Goal: Task Accomplishment & Management: Use online tool/utility

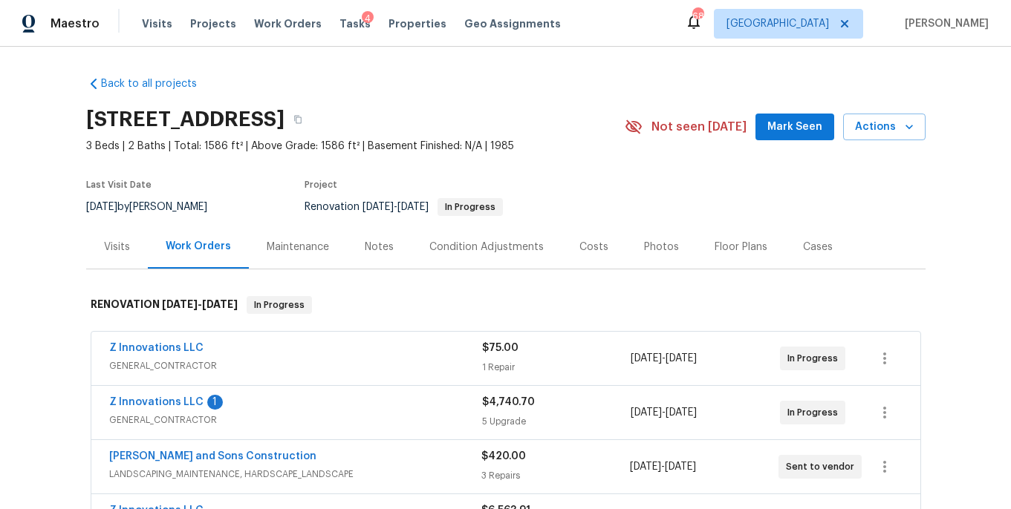
scroll to position [194, 0]
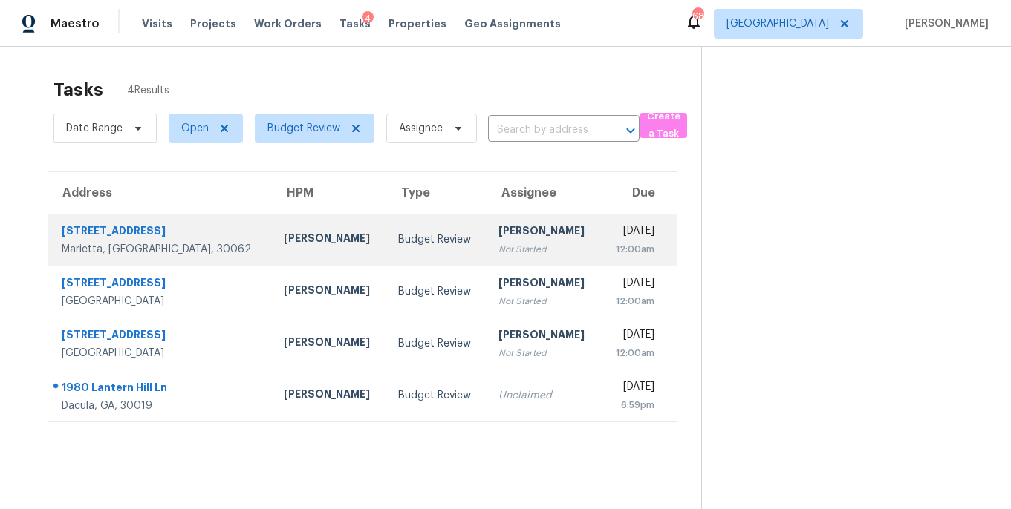
scroll to position [47, 0]
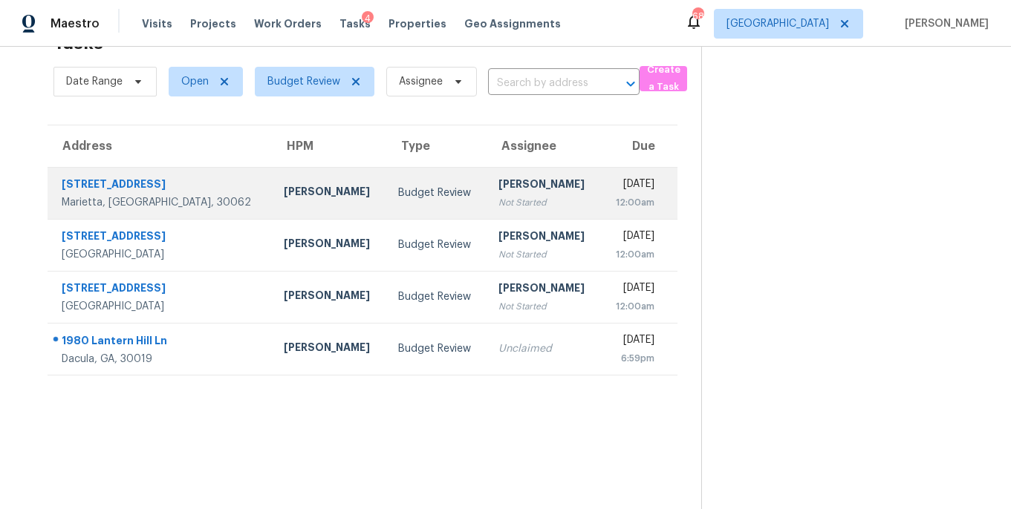
click at [486, 185] on td "Cynthia Herriott Not Started" at bounding box center [543, 193] width 114 height 52
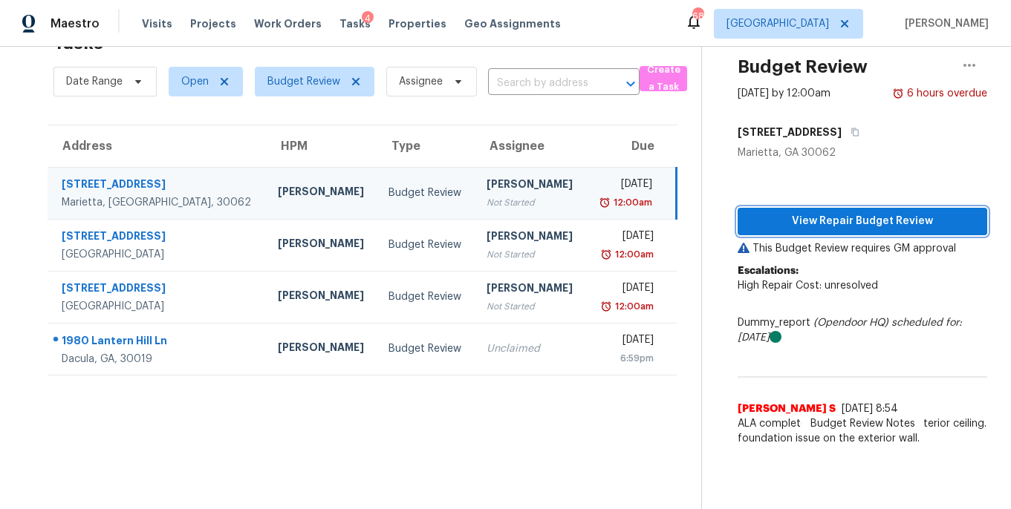
click at [844, 223] on span "View Repair Budget Review" at bounding box center [862, 221] width 226 height 19
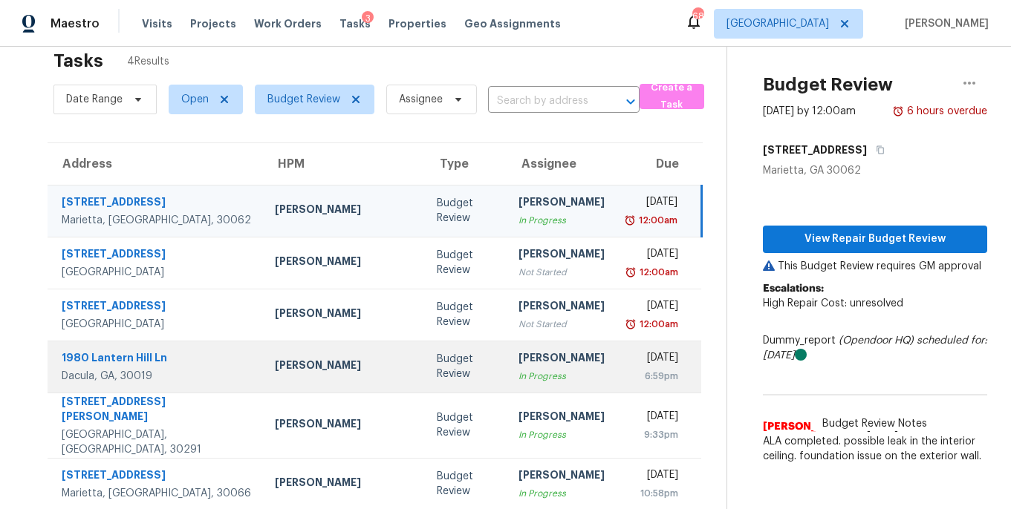
scroll to position [25, 0]
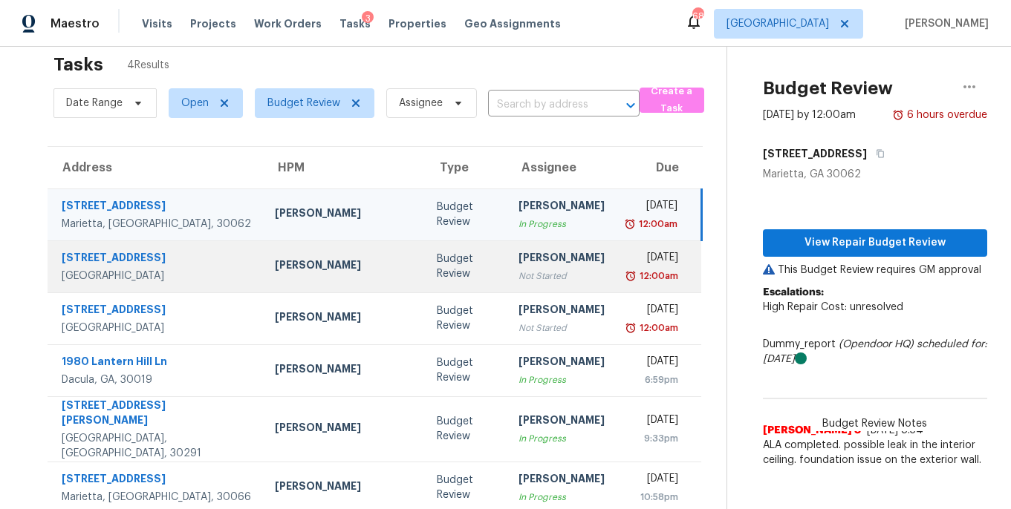
click at [430, 277] on td "Budget Review" at bounding box center [466, 267] width 82 height 52
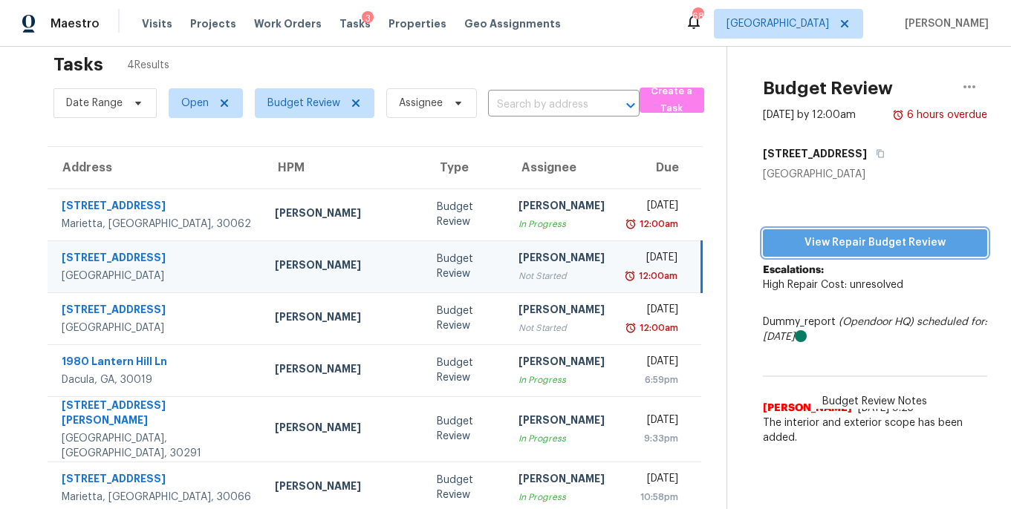
click at [815, 240] on span "View Repair Budget Review" at bounding box center [875, 243] width 201 height 19
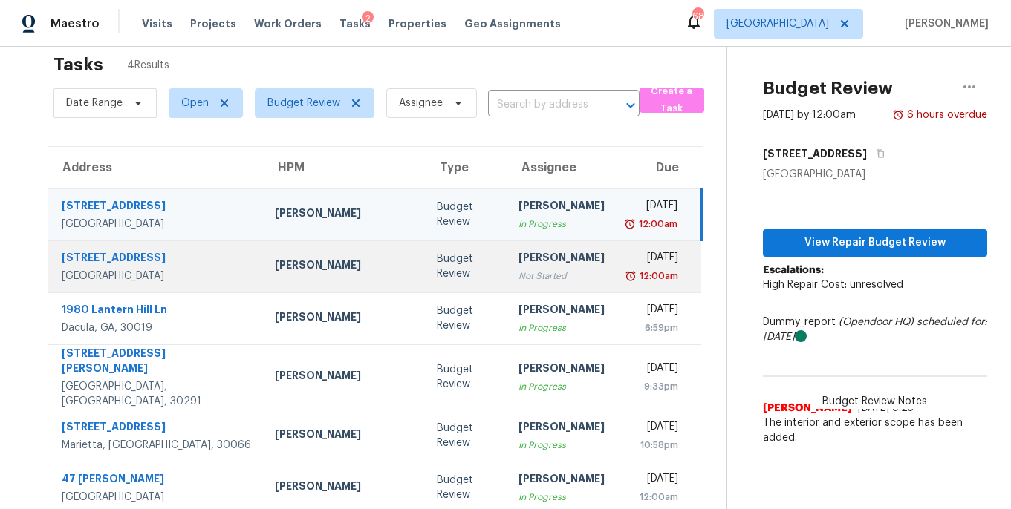
click at [518, 269] on div "Not Started" at bounding box center [561, 276] width 86 height 15
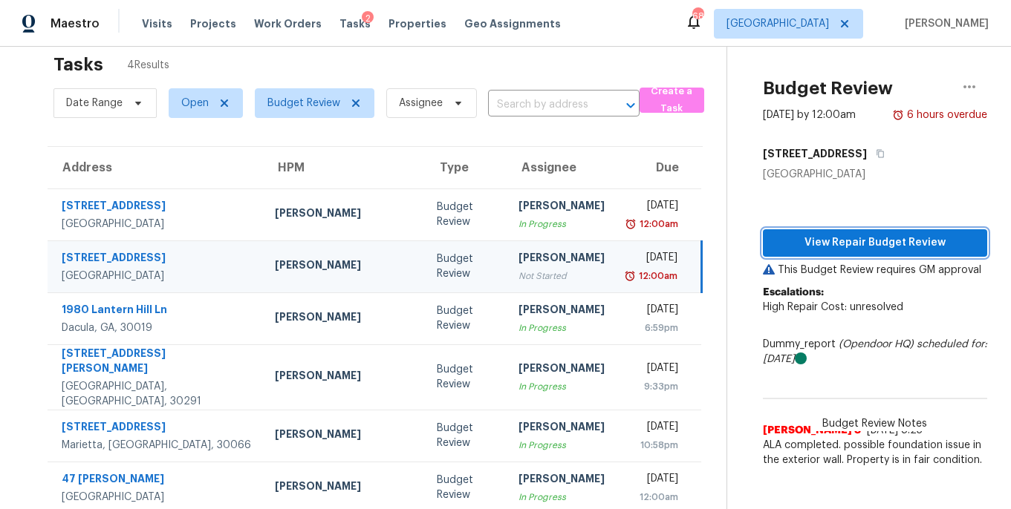
click at [802, 247] on span "View Repair Budget Review" at bounding box center [875, 243] width 201 height 19
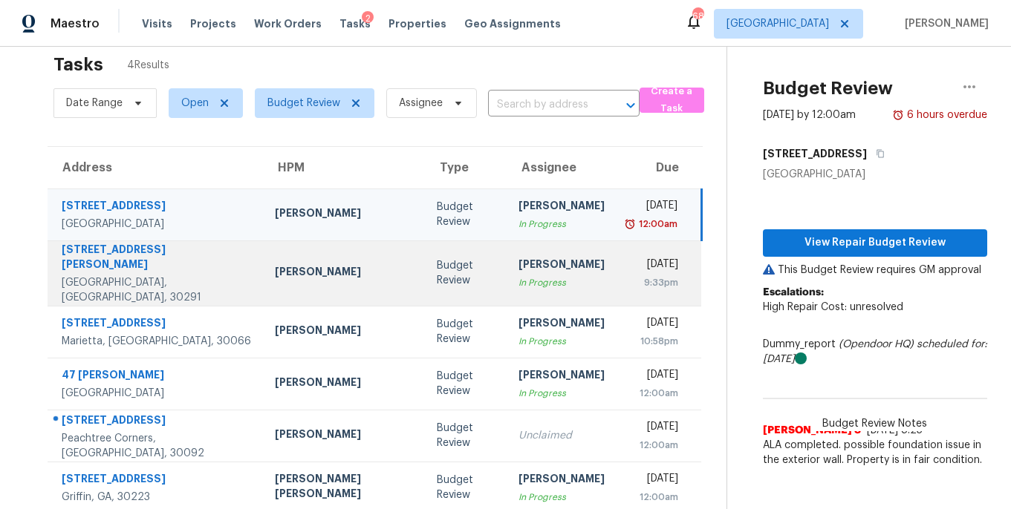
scroll to position [80, 0]
